Goal: Complete application form: Complete application form

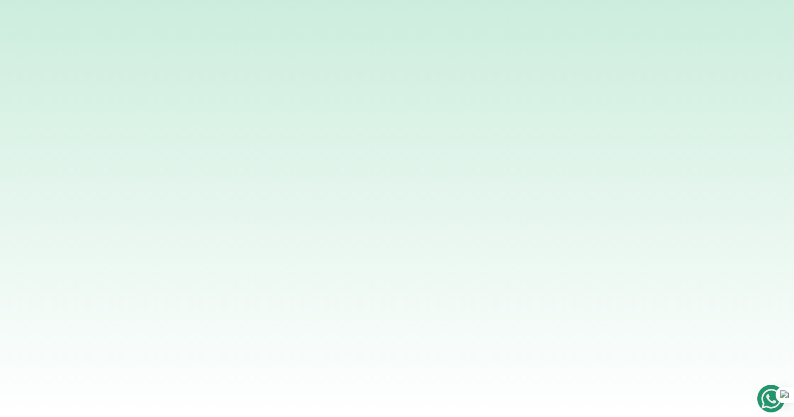
type input "8"
type input "15000"
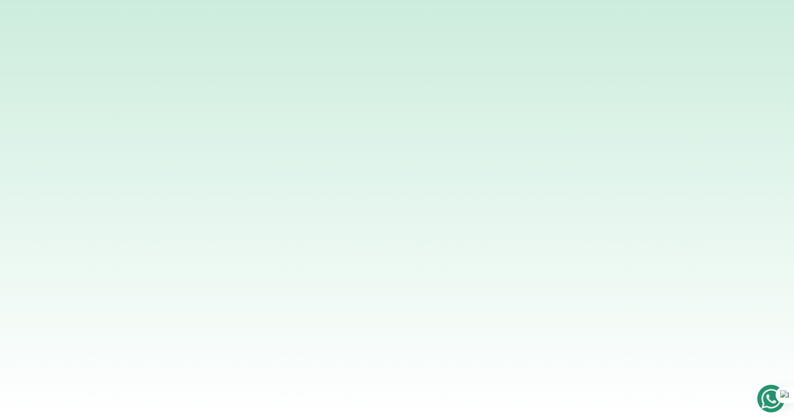
checkbox input "true"
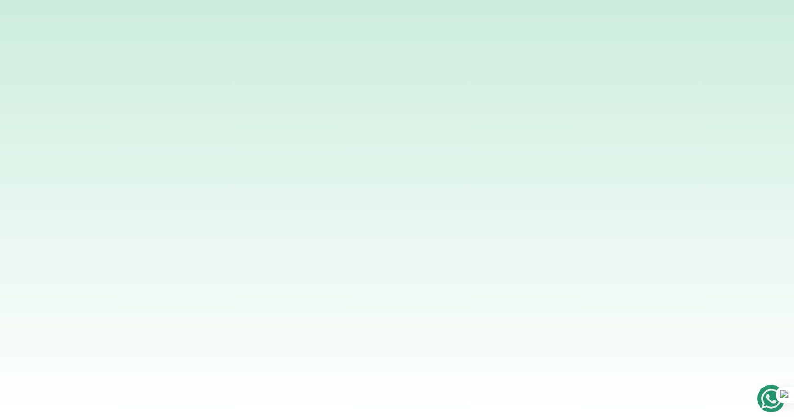
type input "6"
type input "20"
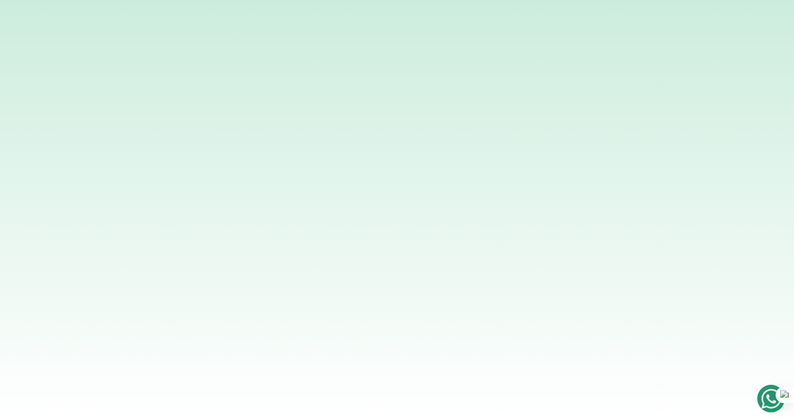
type input "50000"
type input "2"
type input "2.5"
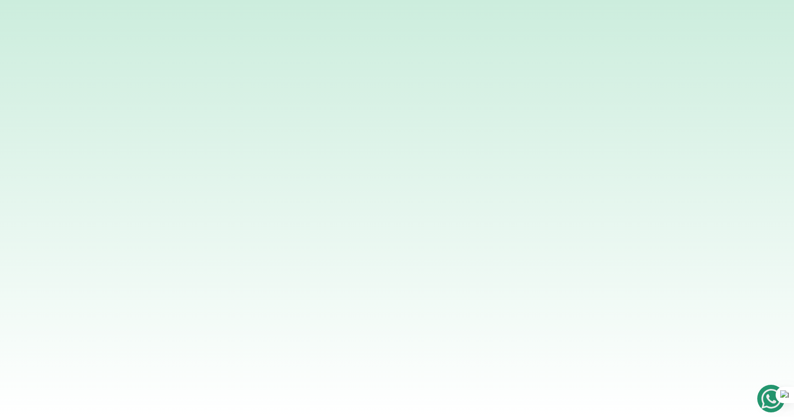
click at [469, 280] on body "Based on your selections of petrol generator Earthbond could save you this much…" at bounding box center [397, 208] width 794 height 417
type input "350000"
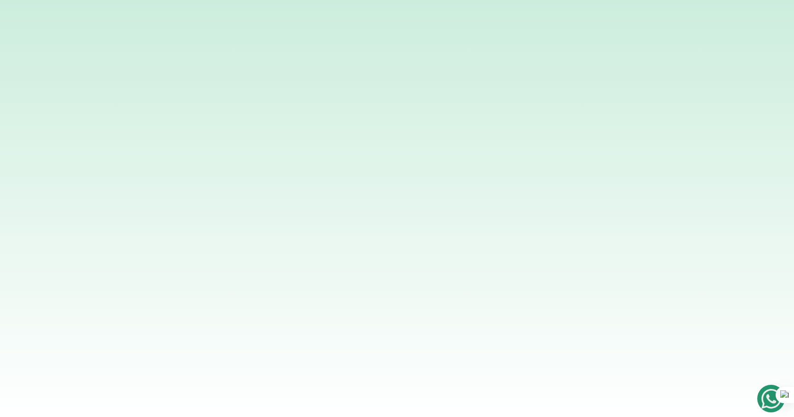
click at [351, 283] on body "Start again Back 50% Do you own any of the following? (select all that apply) K…" at bounding box center [397, 208] width 794 height 417
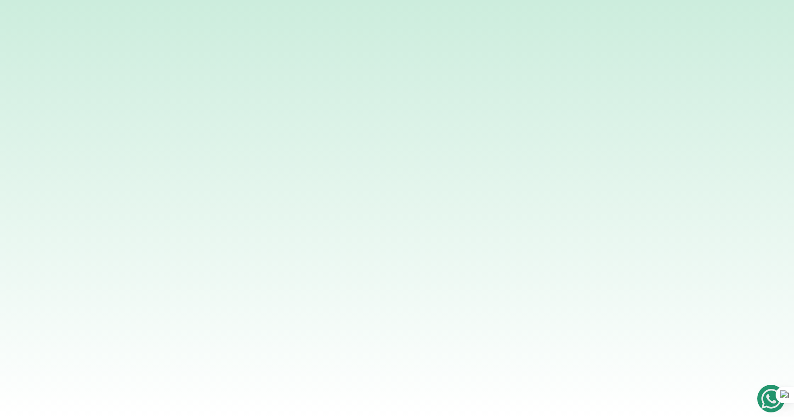
type input "Wale"
type input "Aloba"
type input "[EMAIL_ADDRESS][DOMAIN_NAME]"
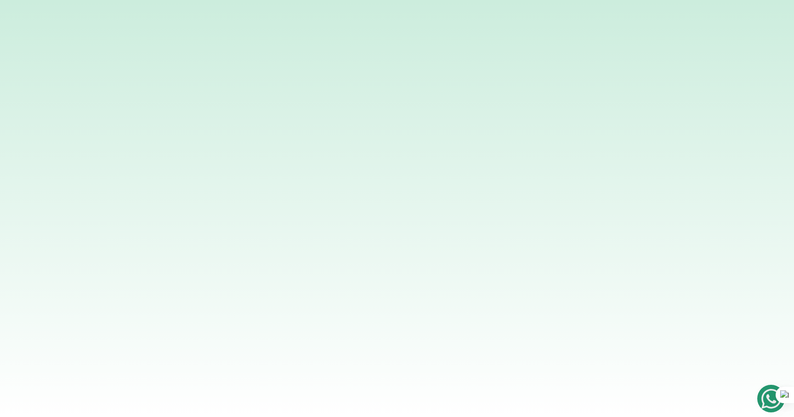
type input "8033445566"
click at [0, 0] on input "[DEMOGRAPHIC_DATA]" at bounding box center [0, 0] width 0 height 0
click at [0, 0] on input "Household" at bounding box center [0, 0] width 0 height 0
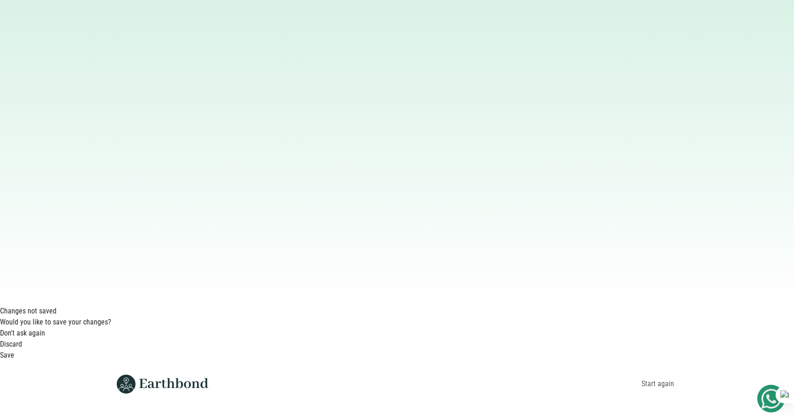
scroll to position [124, 0]
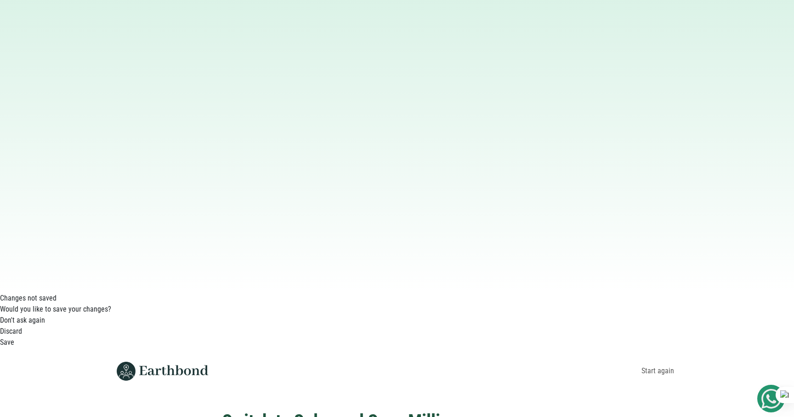
type input "Manager"
select select "Cybersecurity"
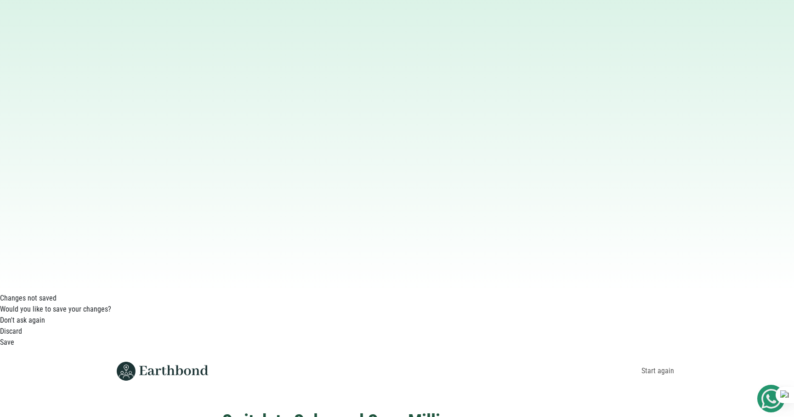
select select "[GEOGRAPHIC_DATA]"
select select "Agege"
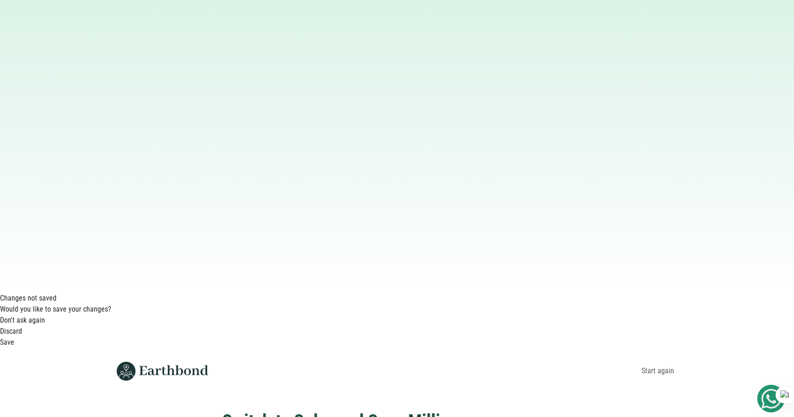
type input "Agege"
type input "9 Ahiata street"
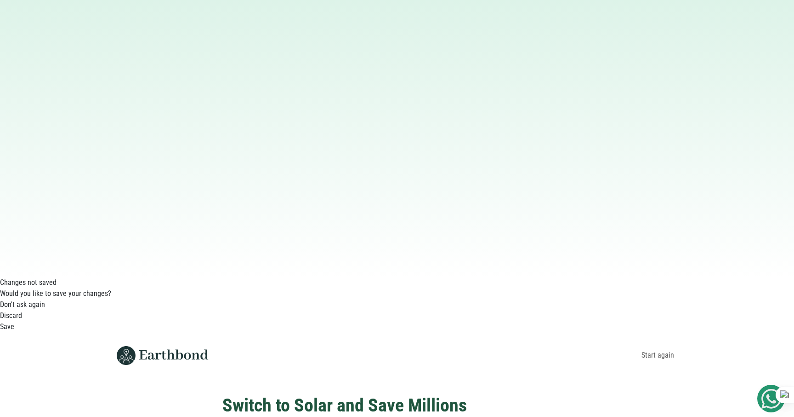
scroll to position [145, 0]
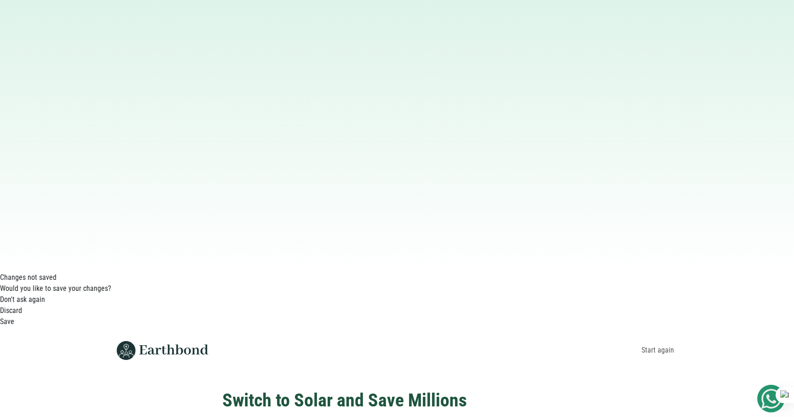
type input "Global Axis"
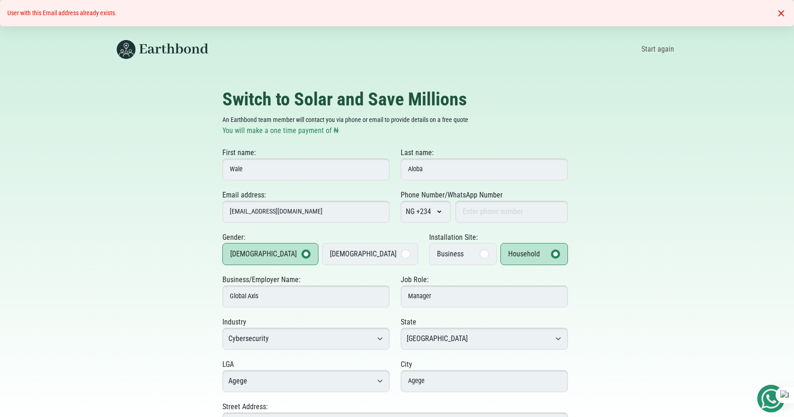
select select "Agege"
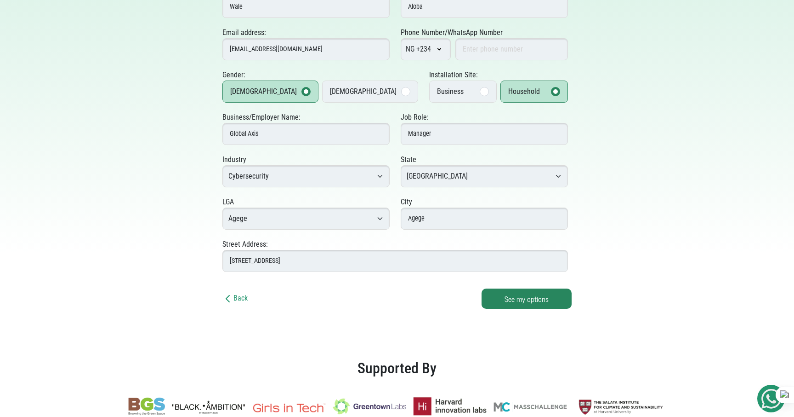
scroll to position [192, 0]
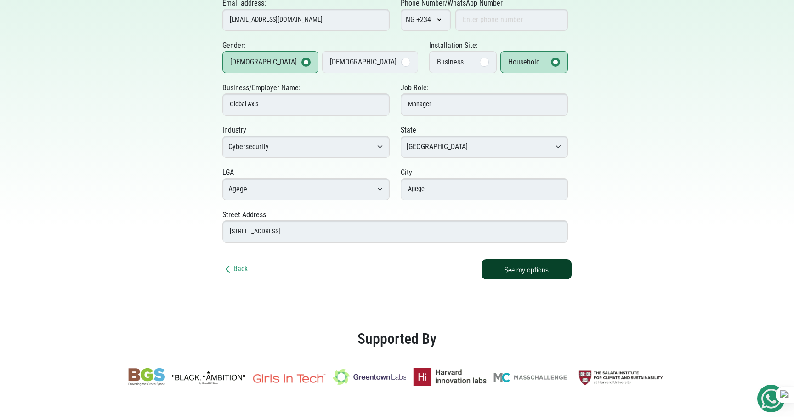
click at [534, 272] on button "See my options" at bounding box center [527, 269] width 90 height 20
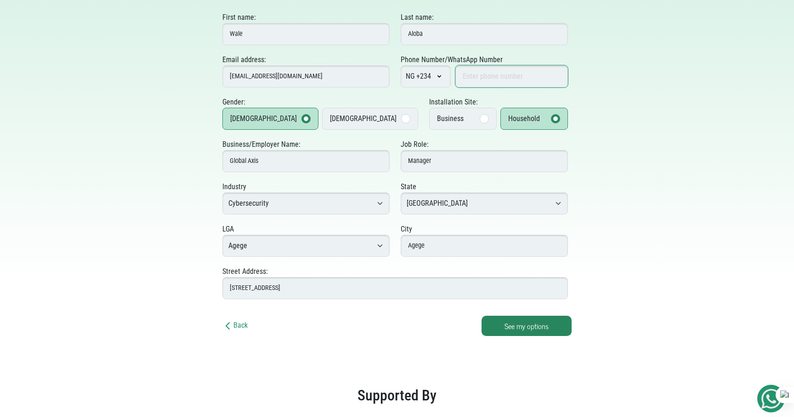
scroll to position [134, 0]
type input "8083810087"
click at [302, 120] on div at bounding box center [306, 119] width 9 height 9
click at [0, 0] on input "[DEMOGRAPHIC_DATA]" at bounding box center [0, 0] width 0 height 0
click at [518, 330] on button "See my options" at bounding box center [527, 326] width 90 height 20
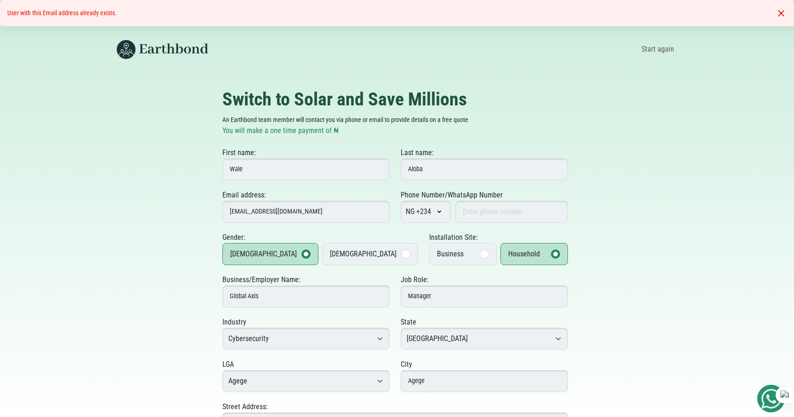
select select "Agege"
click at [274, 211] on input "[EMAIL_ADDRESS][DOMAIN_NAME]" at bounding box center [306, 211] width 167 height 22
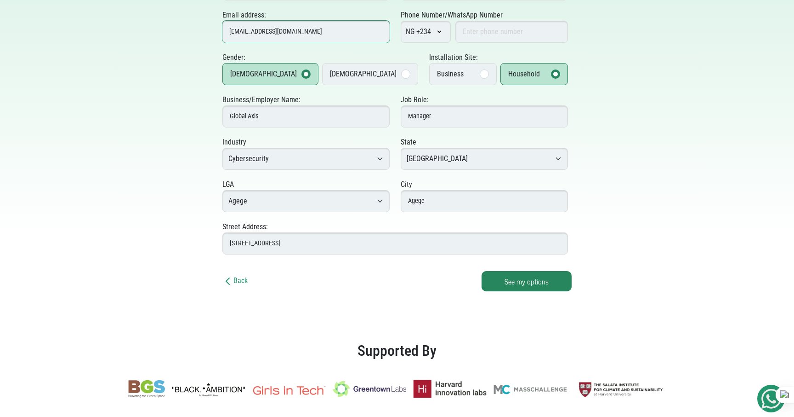
scroll to position [192, 0]
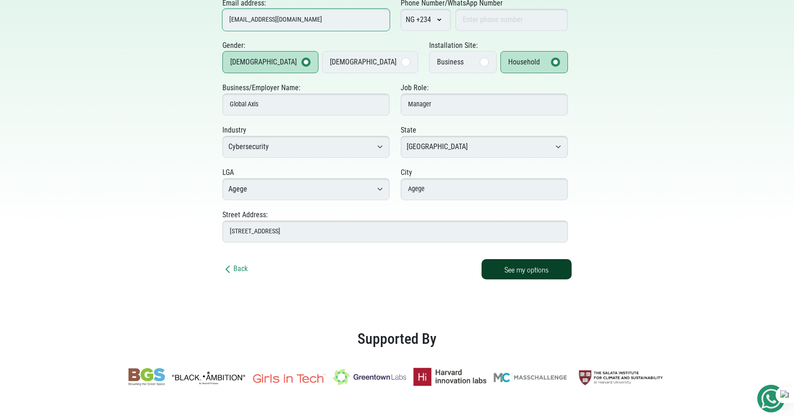
type input "[EMAIL_ADDRESS][DOMAIN_NAME]"
click at [536, 270] on button "See my options" at bounding box center [527, 269] width 90 height 20
type input "8083810023"
click at [520, 271] on button "See my options" at bounding box center [527, 269] width 90 height 20
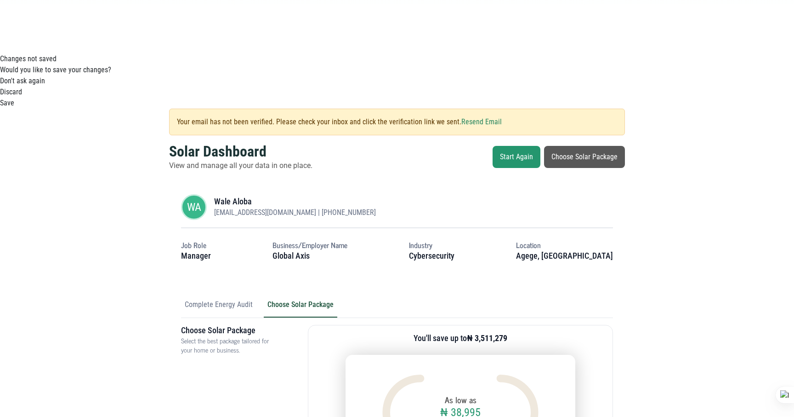
scroll to position [421, 0]
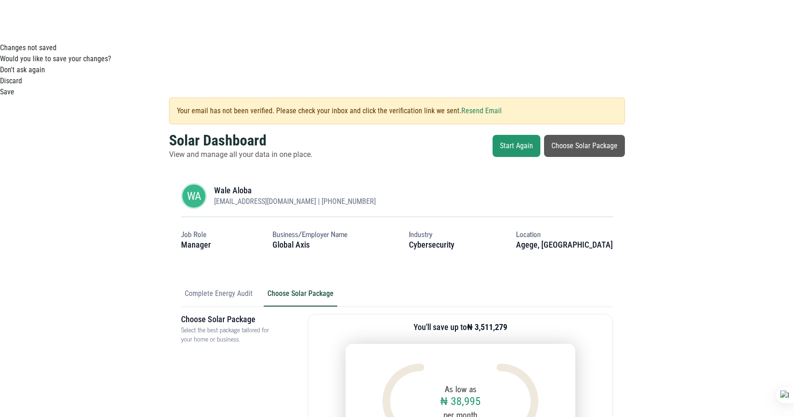
radio input "true"
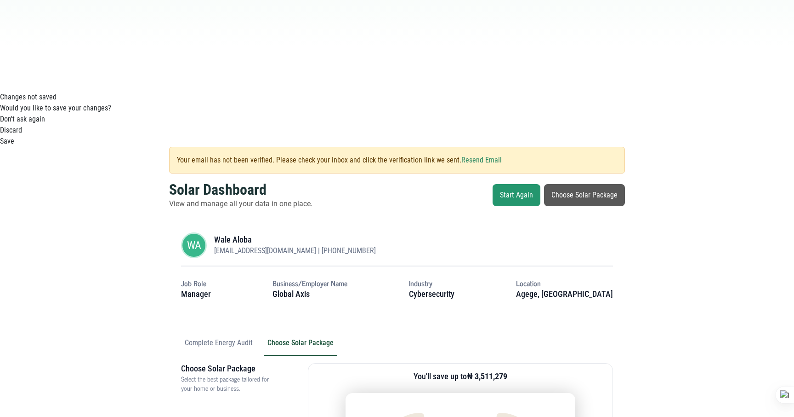
scroll to position [422, 0]
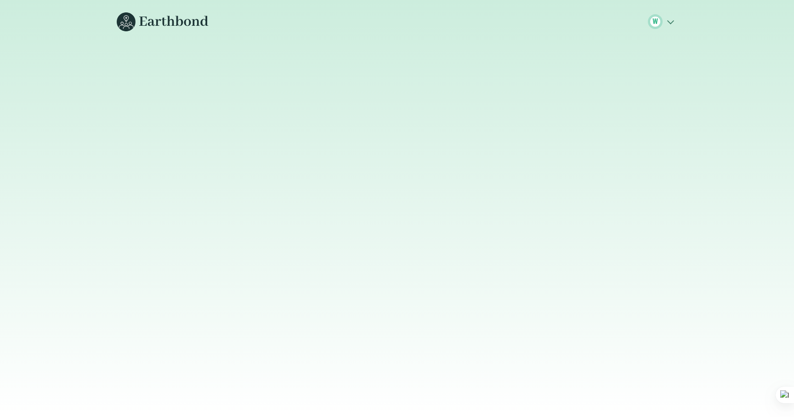
scroll to position [0, 0]
